Goal: Information Seeking & Learning: Learn about a topic

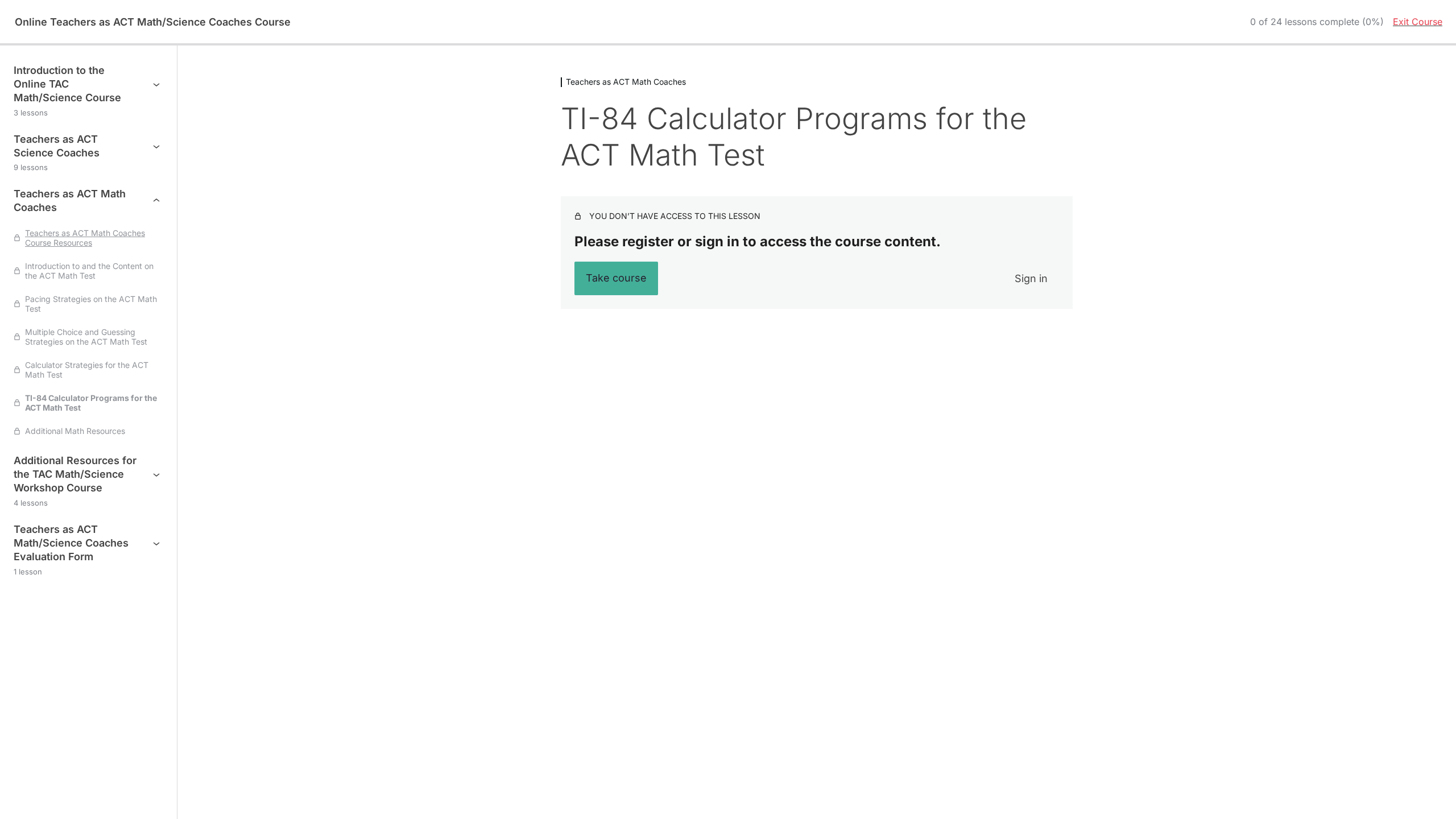
click at [112, 228] on span "Teachers as ACT Math Coaches Course Resources" at bounding box center [92, 238] width 142 height 20
click at [628, 269] on link "Take course" at bounding box center [616, 278] width 84 height 33
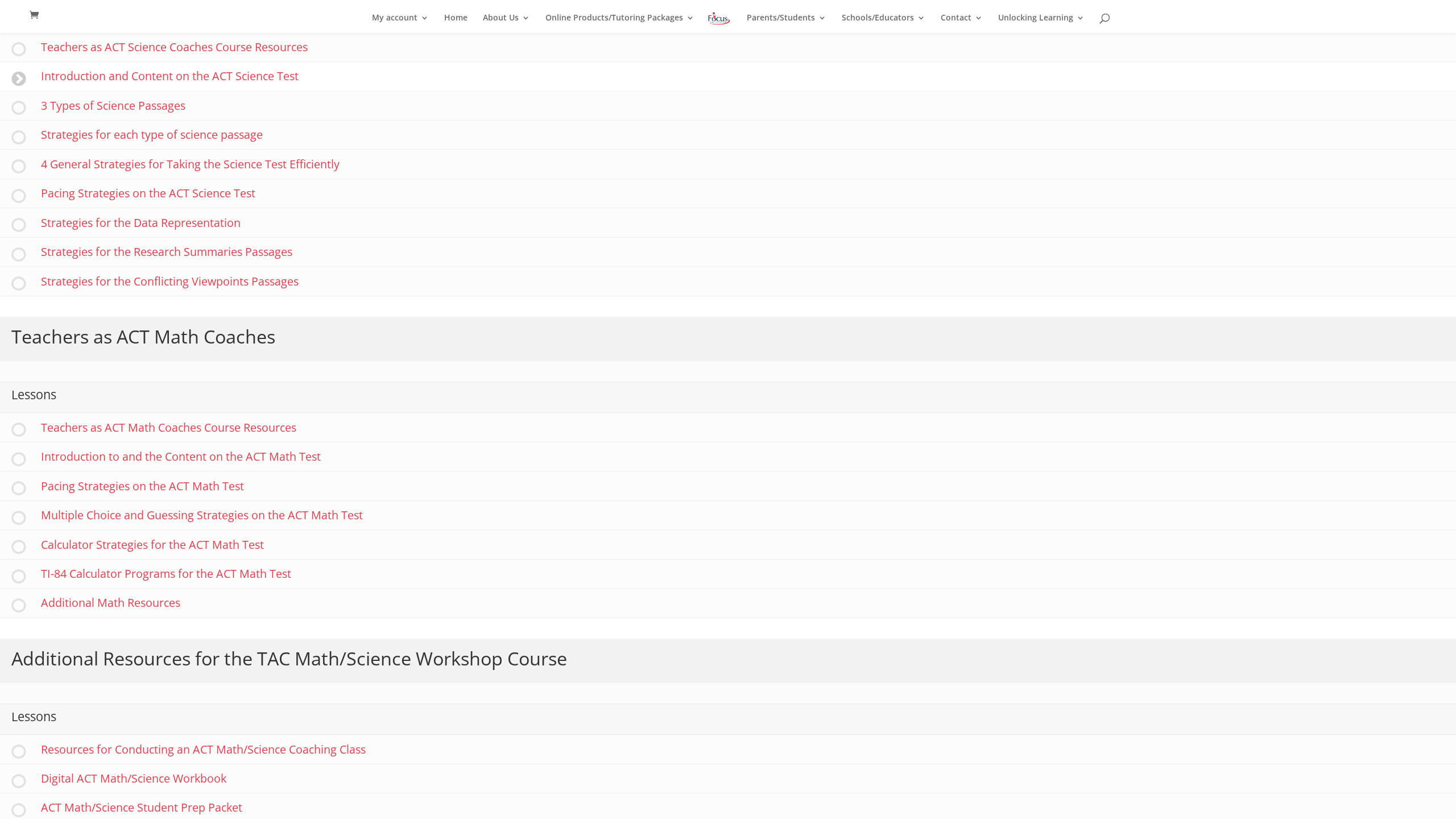
scroll to position [390, 0]
click at [29, 515] on link "Multiple Choice and Guessing Strategies on the ACT Math Test" at bounding box center [728, 514] width 1456 height 29
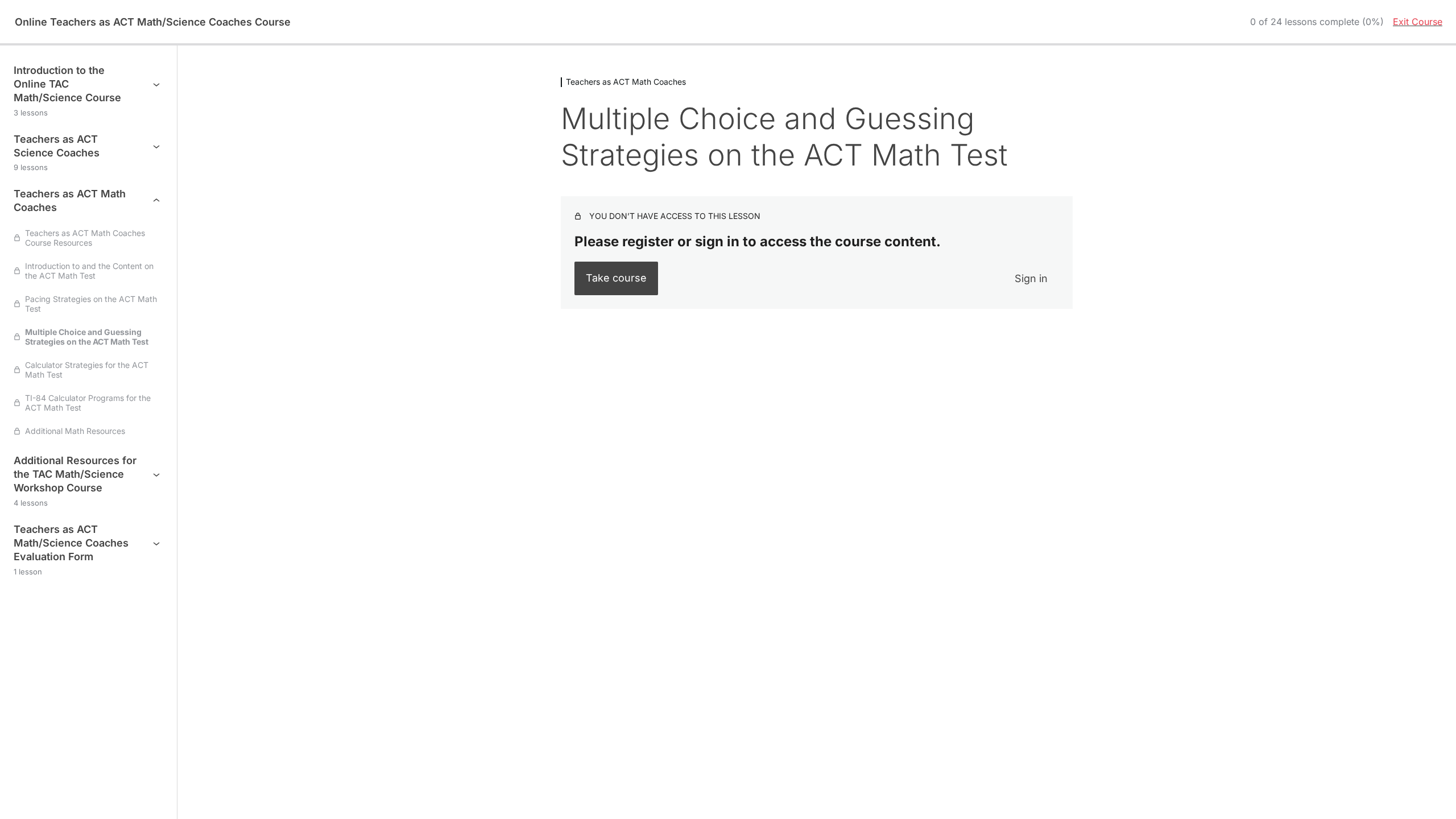
click at [626, 277] on link "Take course" at bounding box center [616, 278] width 84 height 33
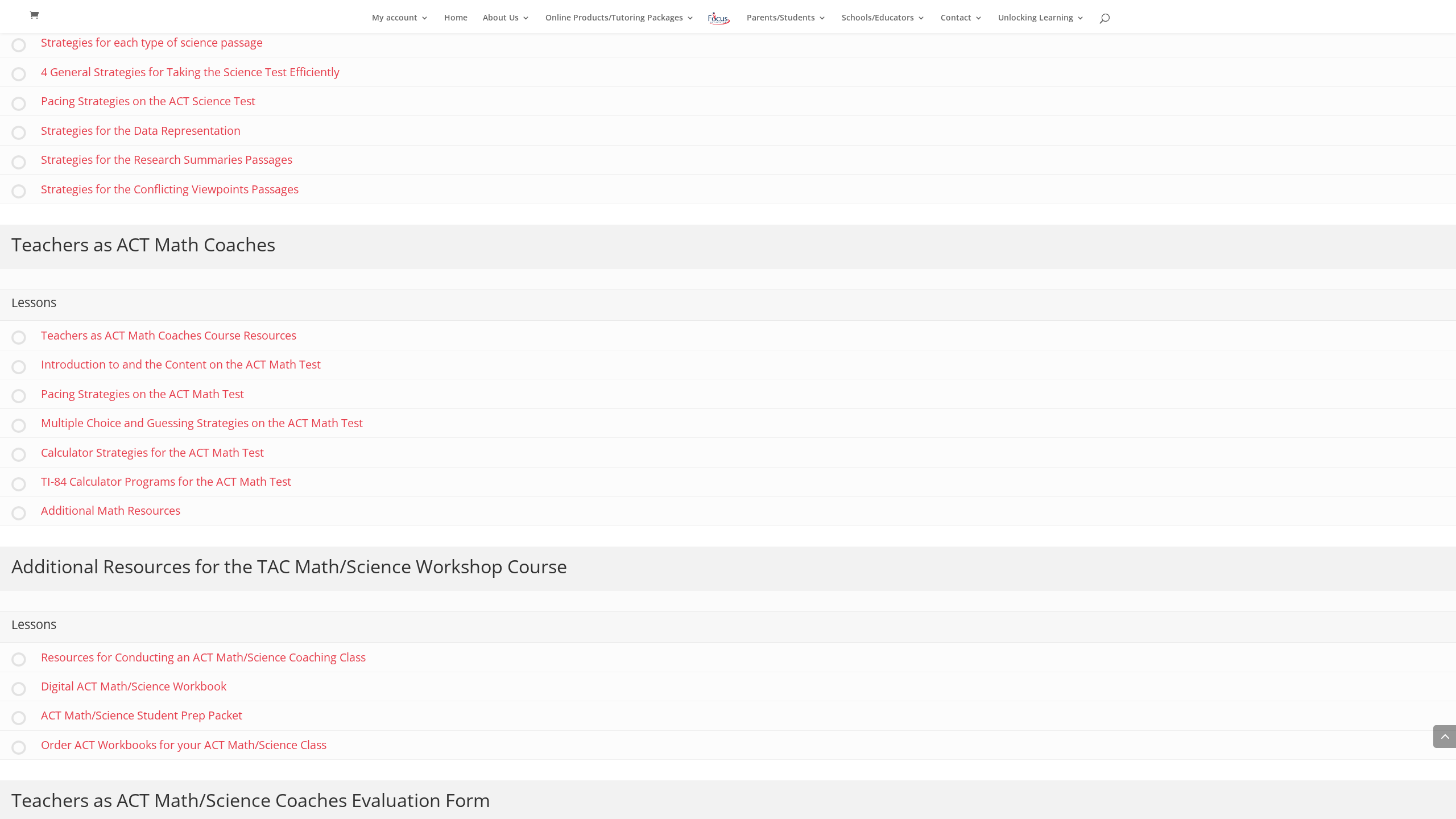
scroll to position [482, 0]
click at [31, 479] on link "TI-84 Calculator Programs for the ACT Math Test" at bounding box center [728, 481] width 1456 height 29
